Goal: Use online tool/utility: Utilize a website feature to perform a specific function

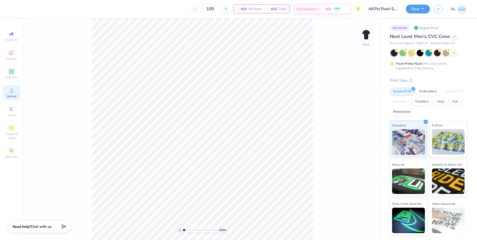
click at [12, 92] on circle at bounding box center [11, 92] width 3 height 3
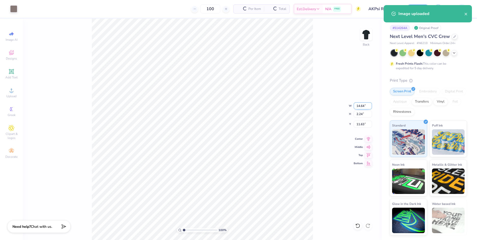
click at [357, 103] on input "14.64" at bounding box center [363, 105] width 18 height 7
click at [361, 123] on input "11.63" at bounding box center [363, 124] width 18 height 7
type input "12.00"
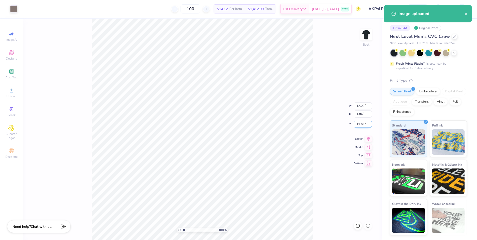
type input "1.84"
click at [361, 124] on input "11.83" at bounding box center [363, 124] width 18 height 7
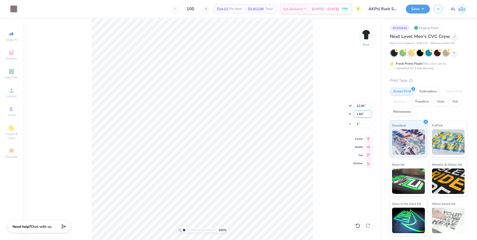
click at [361, 115] on input "1.84" at bounding box center [363, 113] width 18 height 7
type input "3.00"
click at [367, 137] on icon at bounding box center [368, 138] width 3 height 4
click at [367, 138] on icon at bounding box center [368, 138] width 7 height 6
click at [367, 139] on icon at bounding box center [368, 138] width 7 height 6
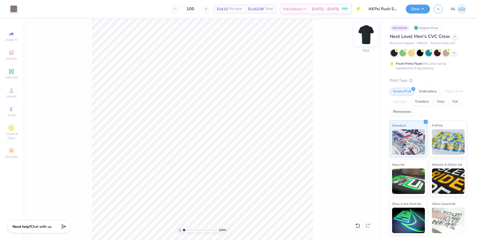
click at [361, 36] on img at bounding box center [366, 34] width 20 height 20
click at [12, 92] on icon at bounding box center [12, 91] width 4 height 4
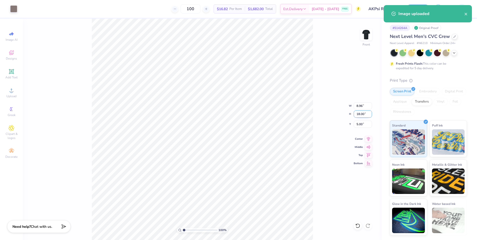
click at [358, 115] on input "18.00" at bounding box center [363, 113] width 18 height 7
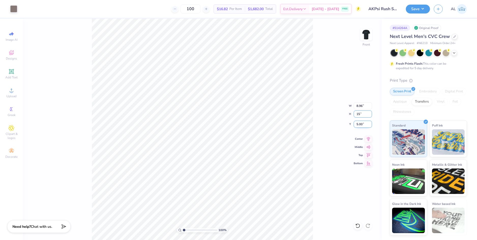
type input "15"
click at [361, 123] on input "5.00" at bounding box center [363, 124] width 18 height 7
type input "7.47"
type input "15.00"
click at [360, 124] on input "6.50" at bounding box center [363, 124] width 18 height 7
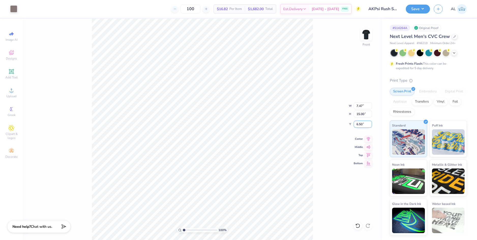
click at [360, 124] on input "6.50" at bounding box center [363, 124] width 18 height 7
click at [359, 115] on input "15.00" at bounding box center [363, 113] width 18 height 7
type input "3.00"
click at [369, 140] on icon at bounding box center [368, 138] width 7 height 6
click at [367, 41] on img at bounding box center [366, 34] width 20 height 20
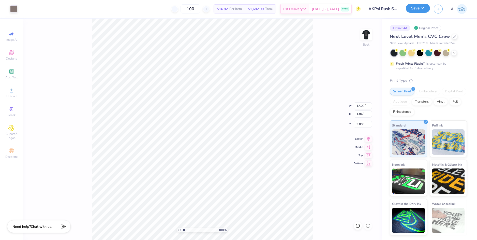
click at [416, 11] on button "Save" at bounding box center [418, 8] width 24 height 9
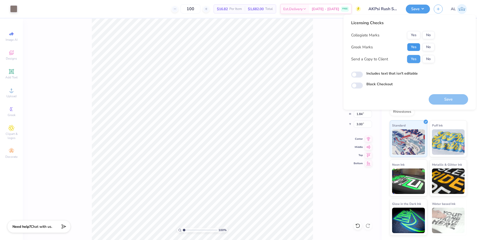
click at [415, 46] on button "Yes" at bounding box center [413, 47] width 13 height 8
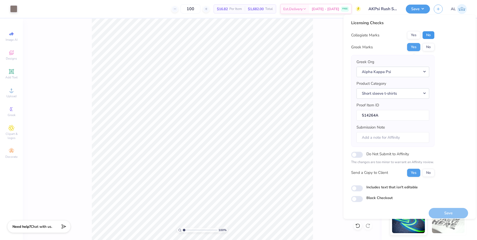
click at [430, 37] on button "No" at bounding box center [429, 35] width 12 height 8
click at [439, 213] on button "Save" at bounding box center [448, 213] width 39 height 10
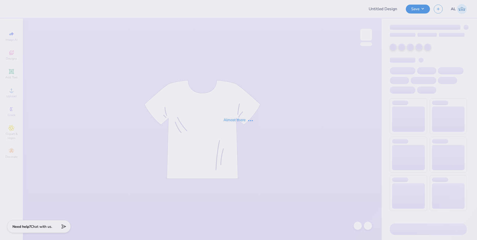
type input "AKPsi Rush Shirts"
